Goal: Task Accomplishment & Management: Use online tool/utility

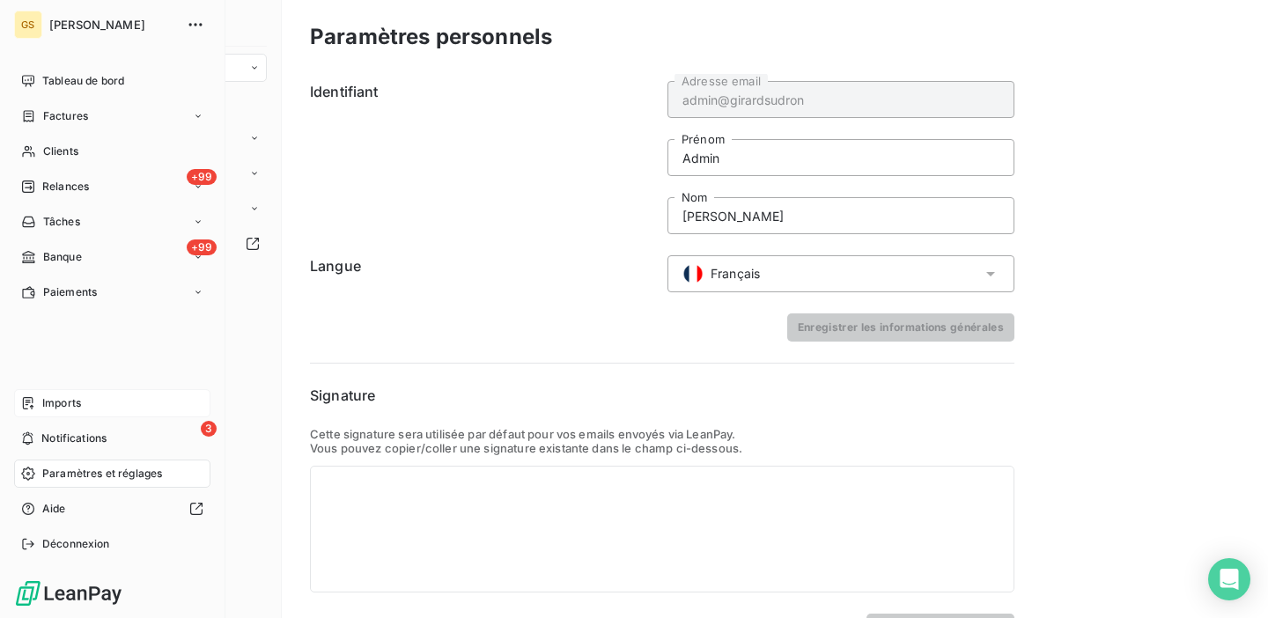
click at [109, 409] on div "Imports" at bounding box center [112, 403] width 196 height 28
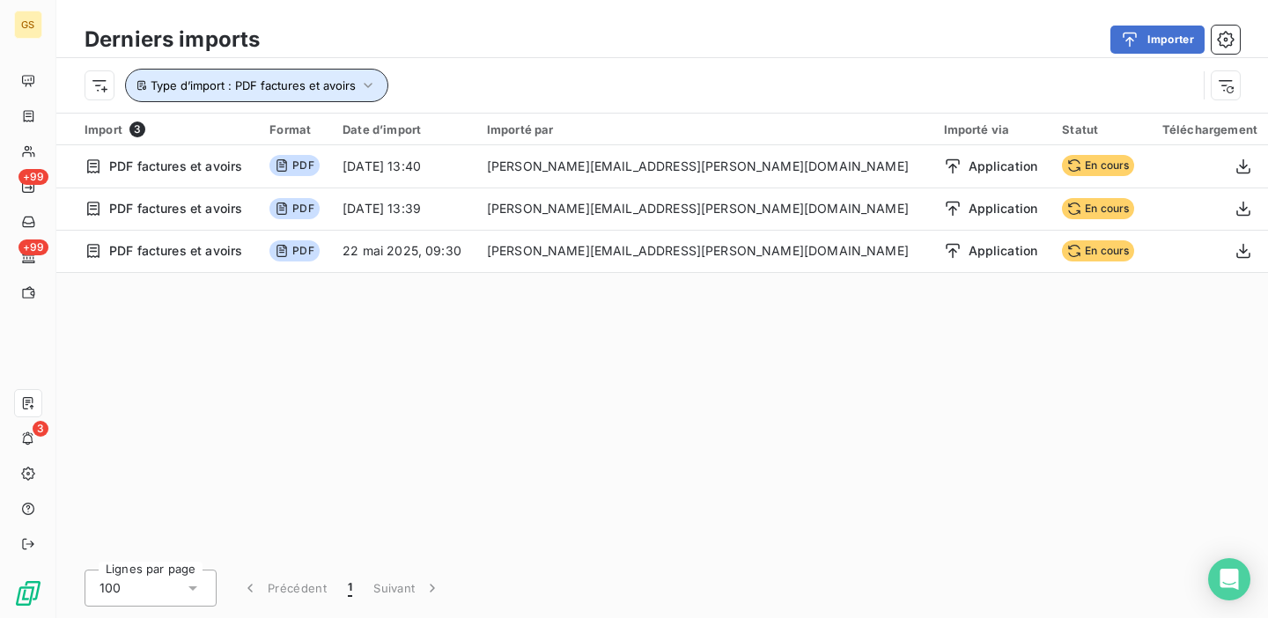
click at [361, 70] on button "Type d’import : PDF factures et avoirs" at bounding box center [256, 85] width 263 height 33
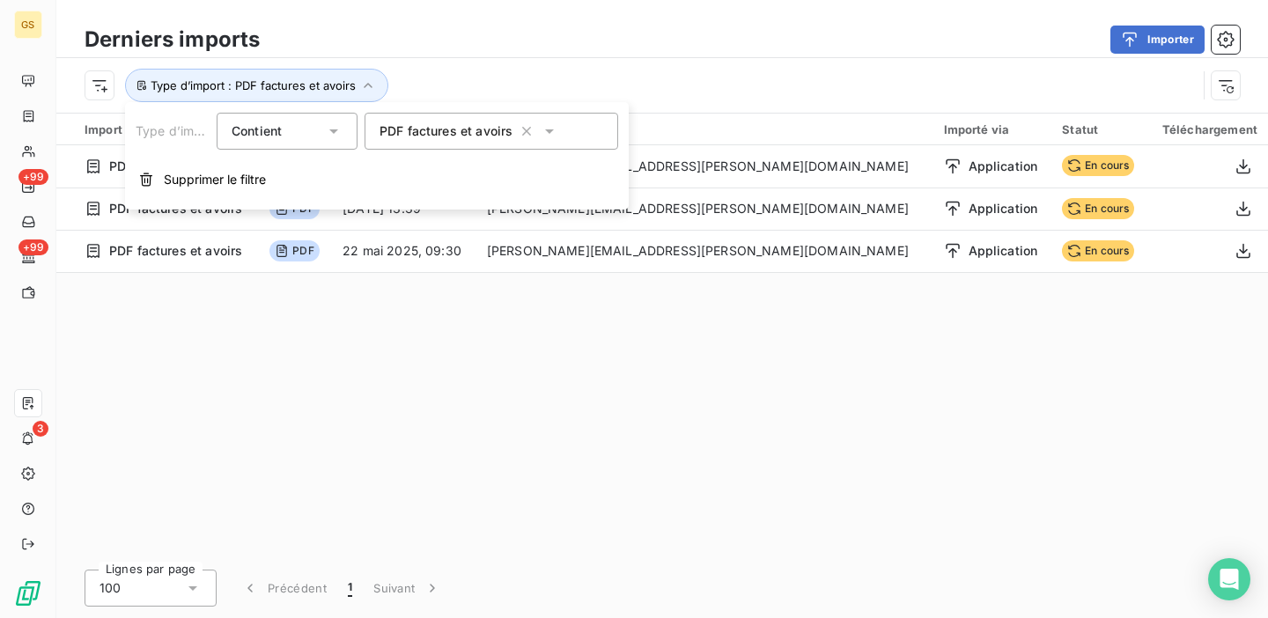
click at [546, 130] on icon at bounding box center [549, 131] width 9 height 4
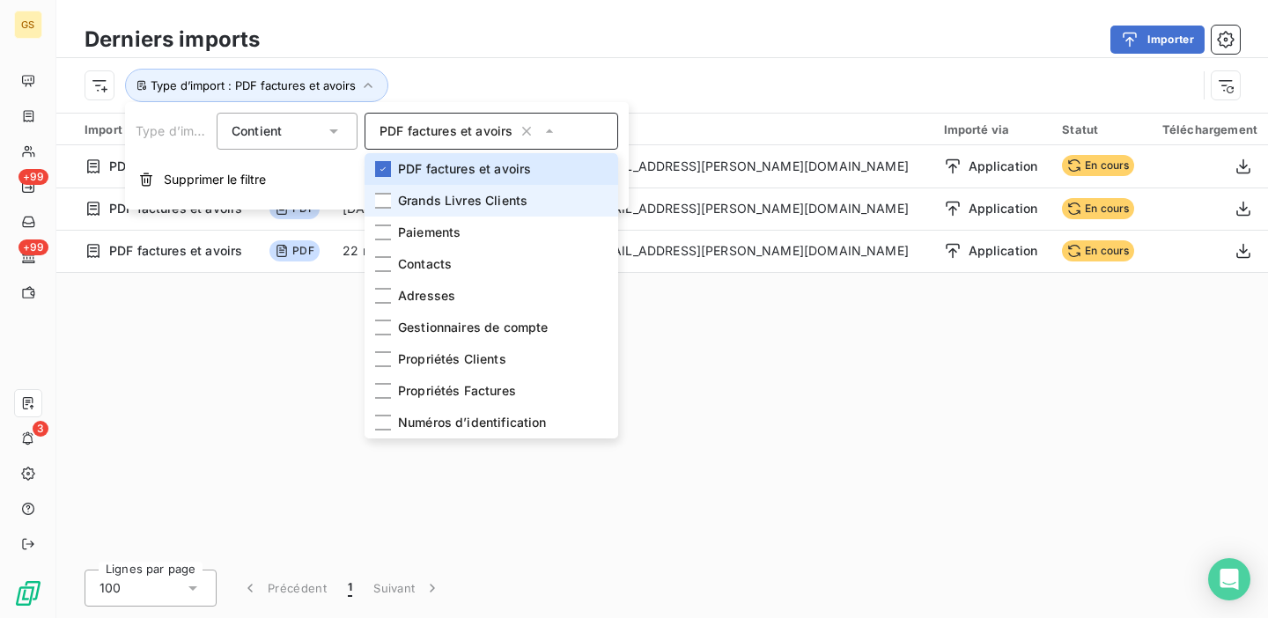
click at [481, 201] on span "Grands Livres Clients" at bounding box center [462, 201] width 129 height 18
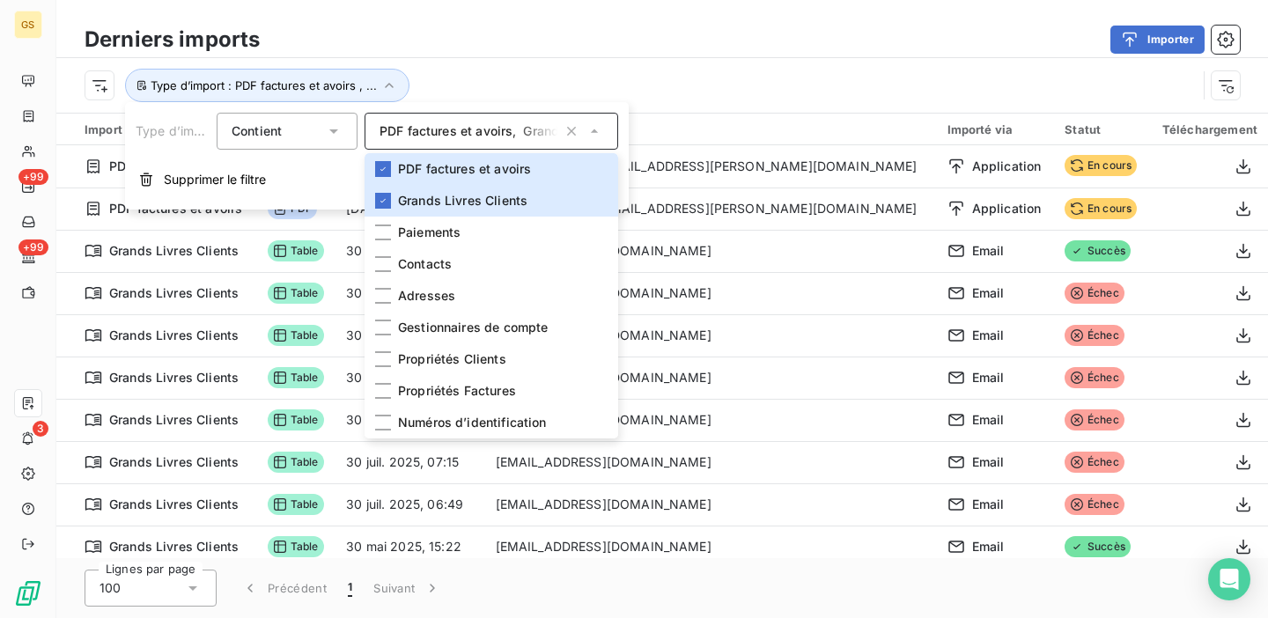
click at [468, 129] on span "PDF factures et avoirs" at bounding box center [446, 131] width 133 height 18
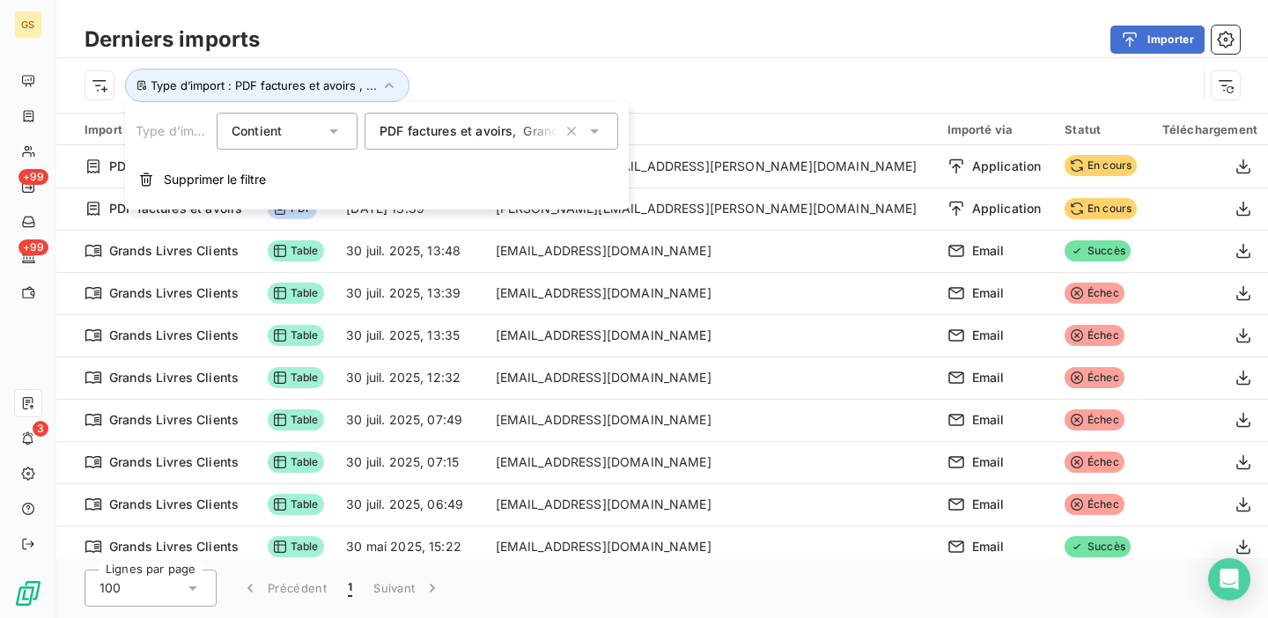
click at [489, 133] on span "PDF factures et avoirs" at bounding box center [446, 131] width 133 height 18
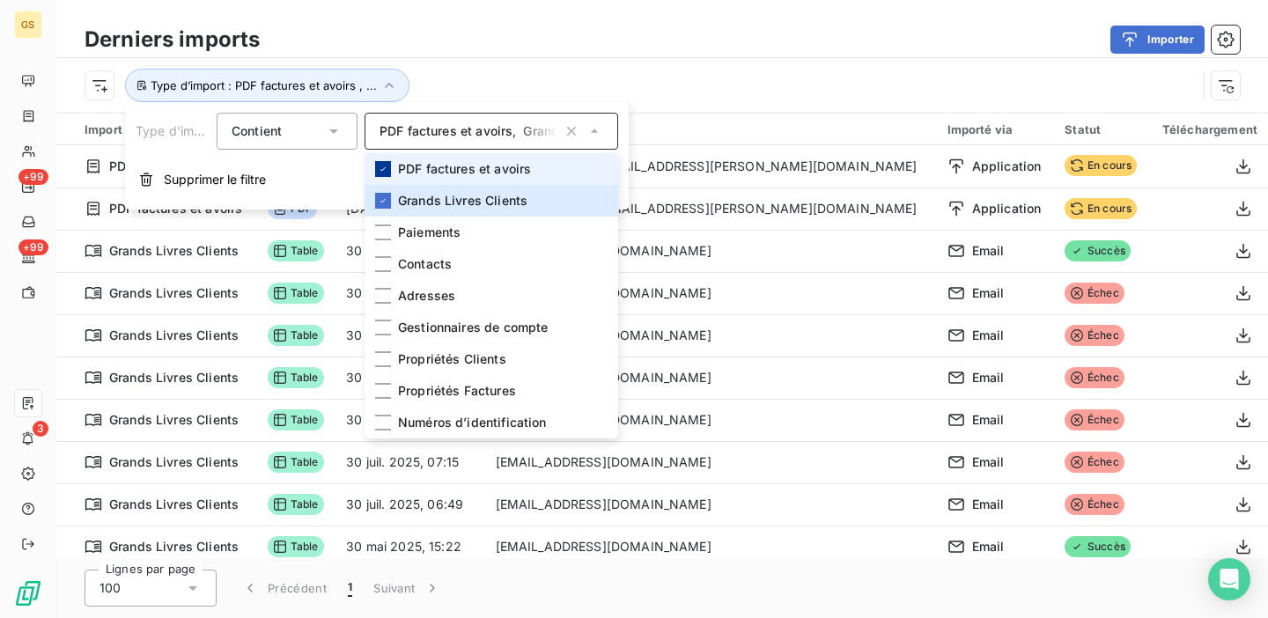
click at [383, 164] on icon at bounding box center [383, 169] width 11 height 11
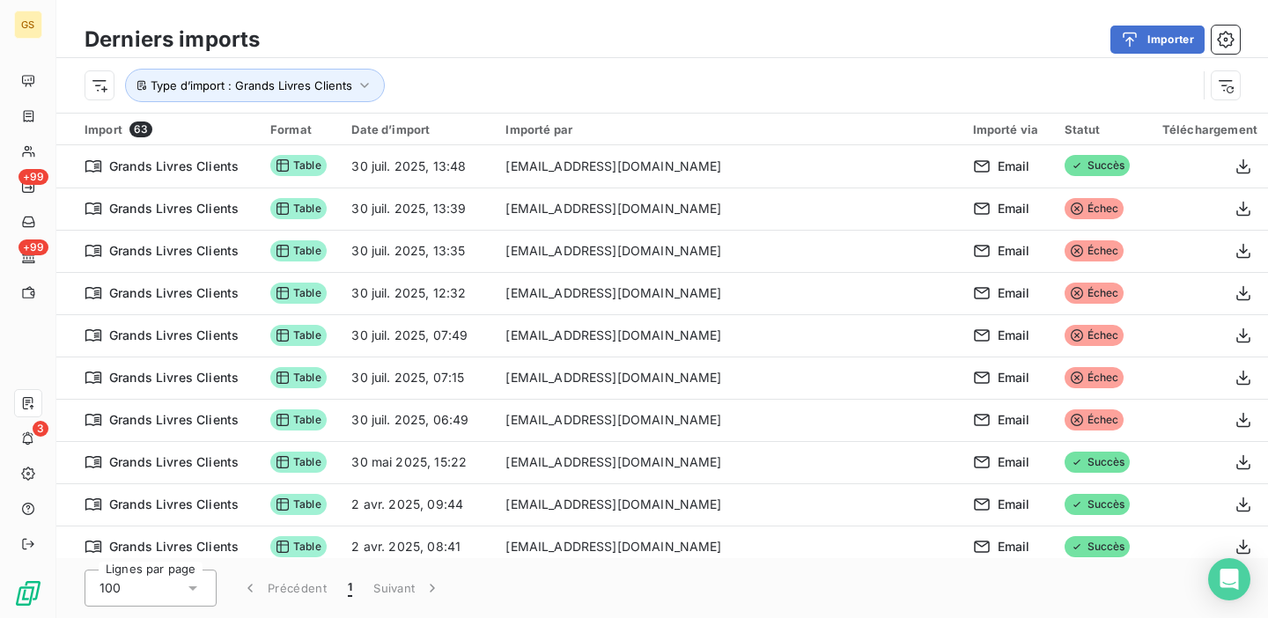
click at [658, 72] on div "Type d’import : Grands Livres Clients" at bounding box center [641, 85] width 1112 height 33
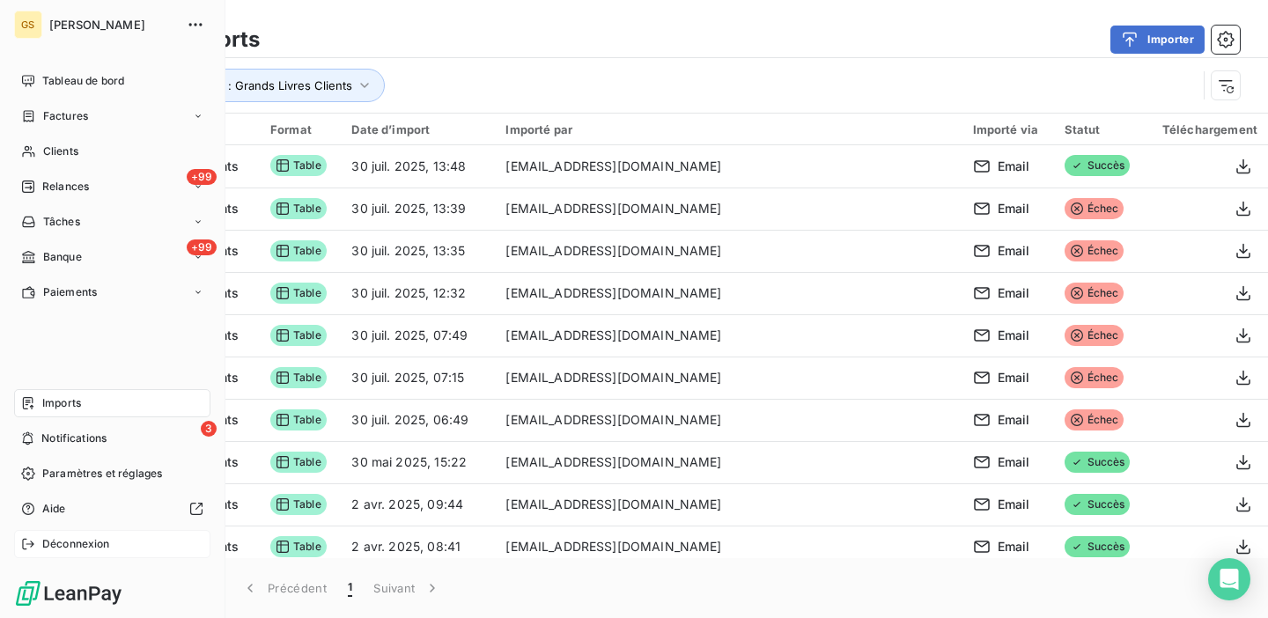
click at [63, 549] on span "Déconnexion" at bounding box center [76, 544] width 68 height 16
